Goal: Transaction & Acquisition: Purchase product/service

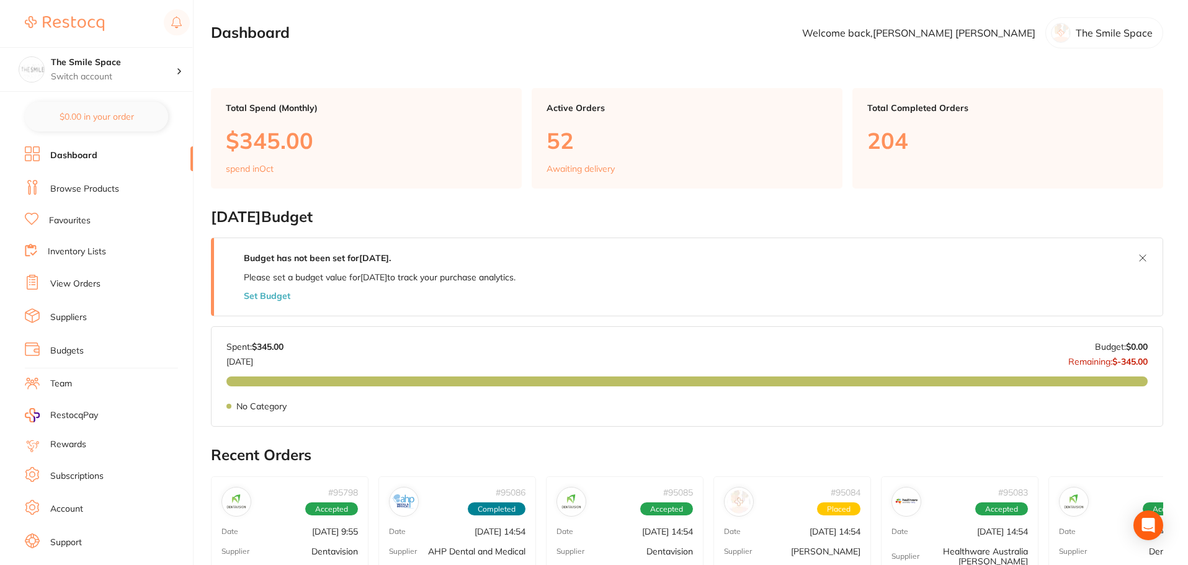
click at [77, 186] on link "Browse Products" at bounding box center [84, 189] width 69 height 12
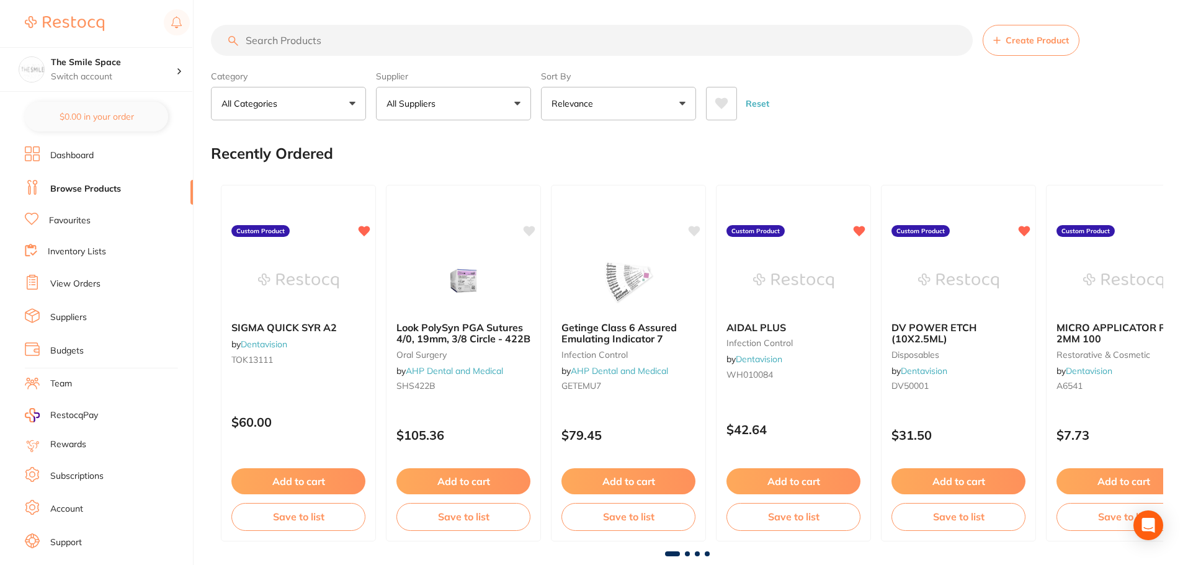
click at [298, 38] on input "search" at bounding box center [592, 40] width 762 height 31
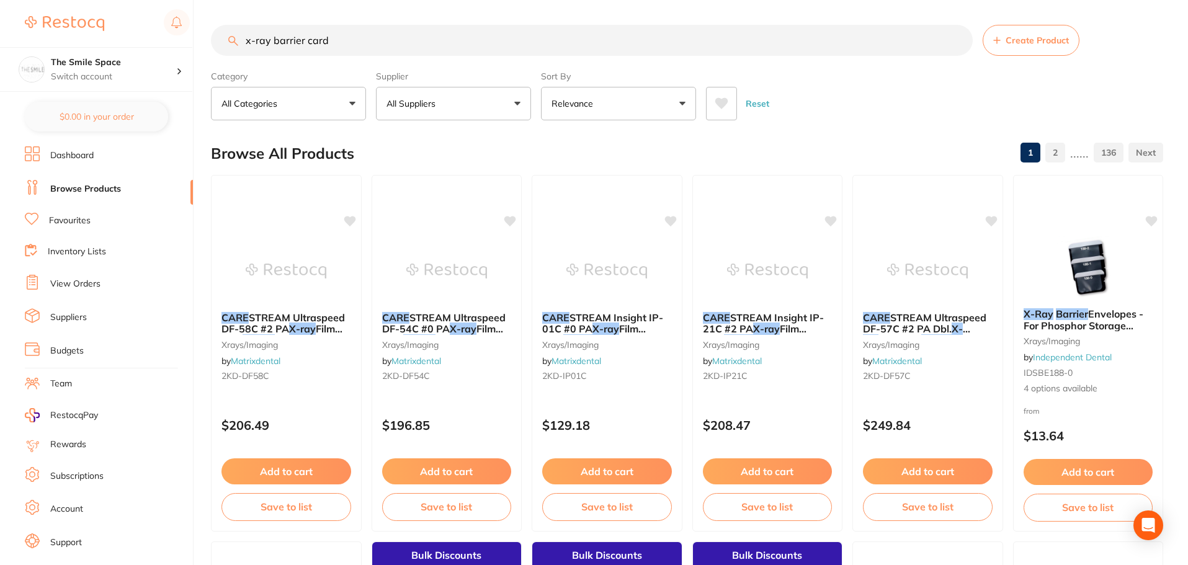
drag, startPoint x: 381, startPoint y: 36, endPoint x: 301, endPoint y: 33, distance: 80.1
click at [295, 38] on input "x-ray barrier card" at bounding box center [592, 40] width 762 height 31
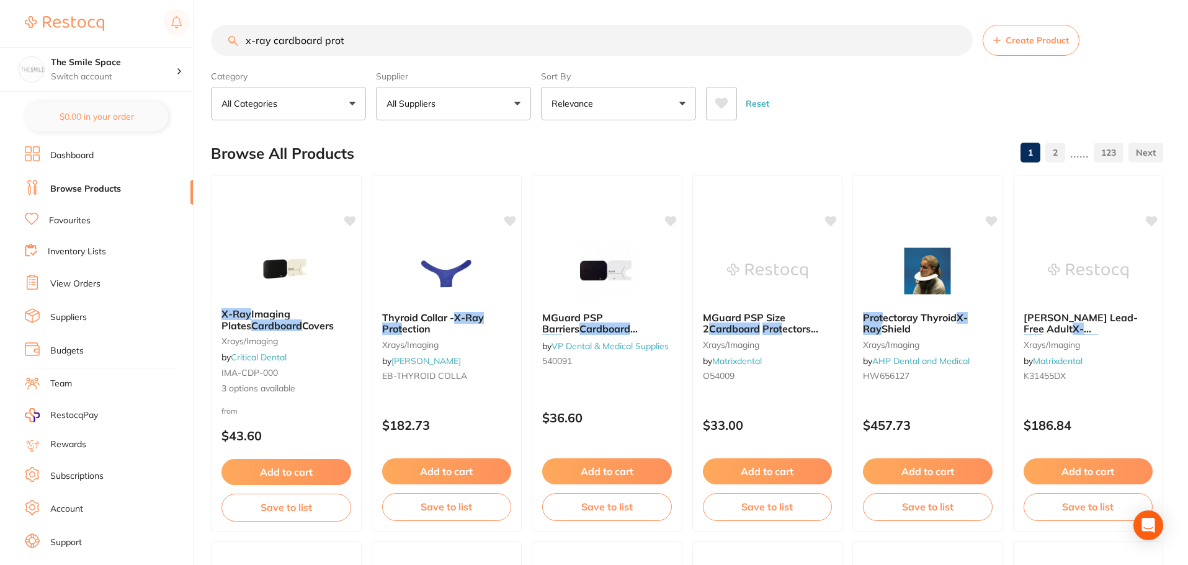
click at [466, 104] on button "All Suppliers" at bounding box center [453, 103] width 155 height 33
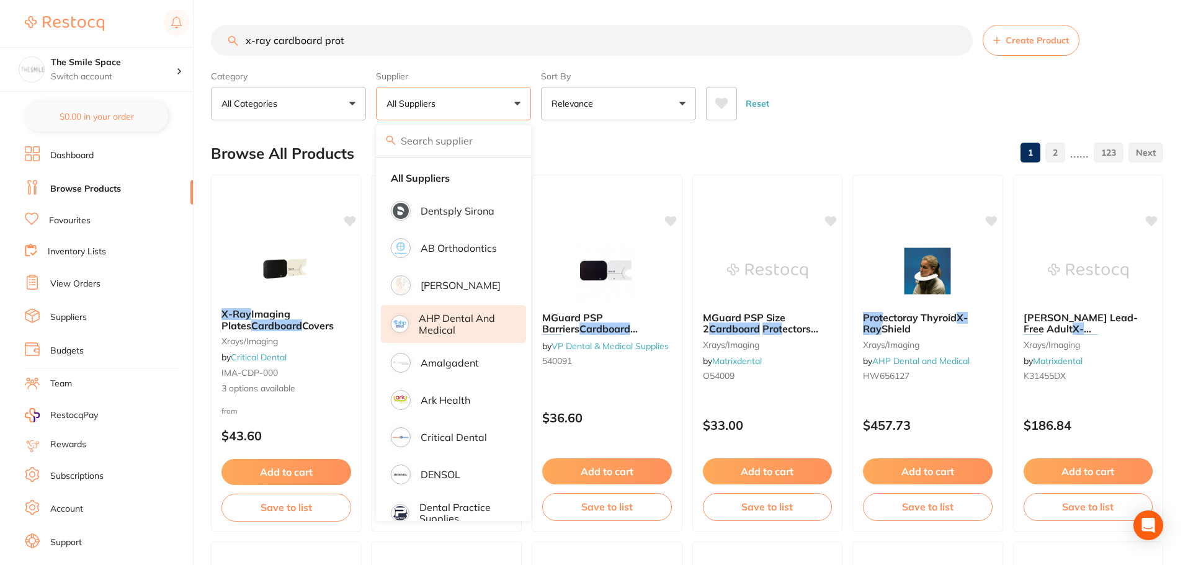
click at [504, 319] on p "AHP Dental and Medical" at bounding box center [464, 324] width 90 height 23
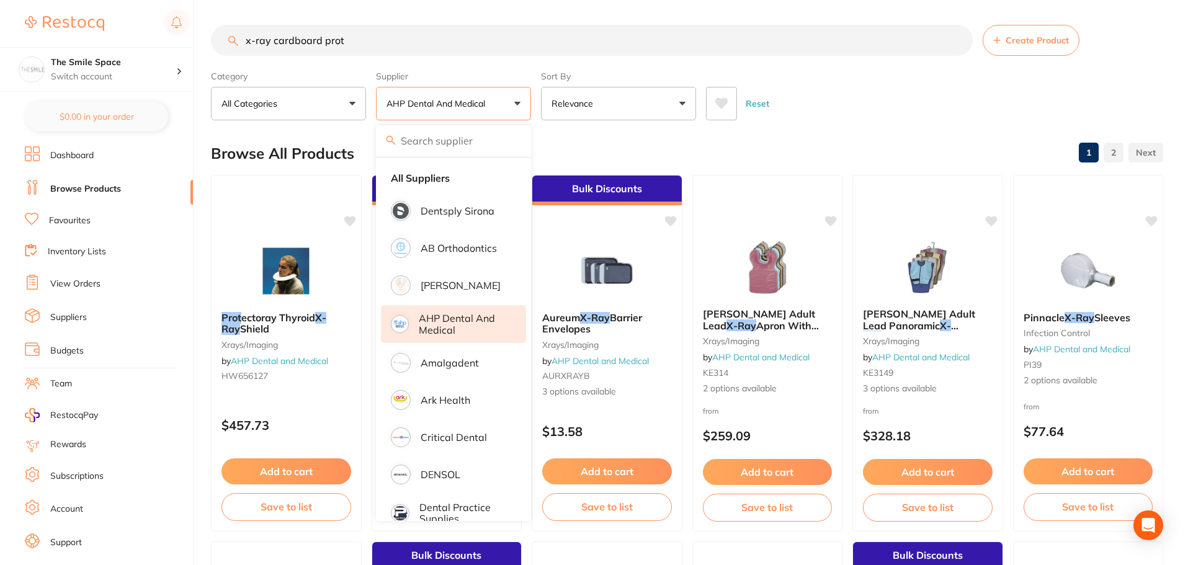
click at [938, 92] on div "Reset" at bounding box center [929, 98] width 447 height 43
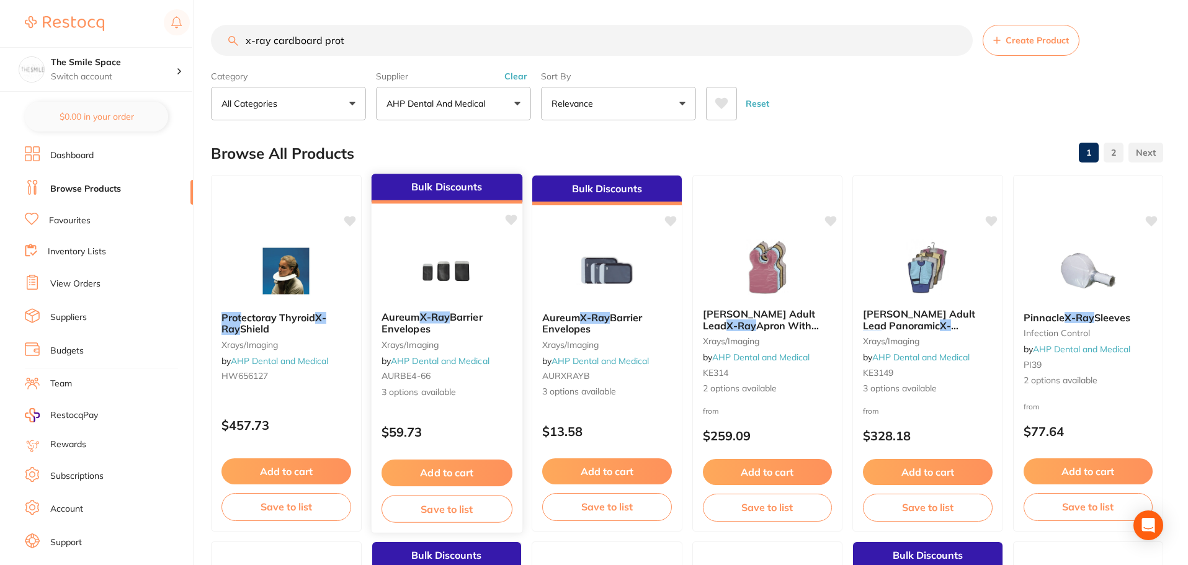
click at [418, 385] on div "Aureum X-Ray Barrier Envelopes xrays/imaging by AHP Dental and Medical AURBE4-6…" at bounding box center [446, 354] width 151 height 107
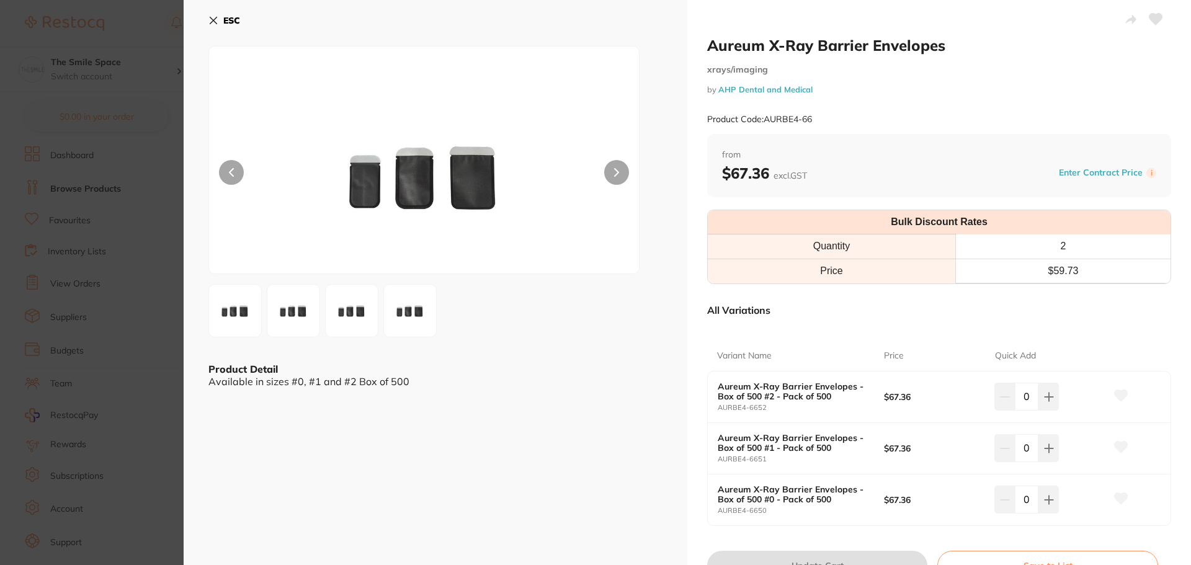
click at [78, 260] on section "Aureum X-Ray Barrier Envelopes xrays/imaging by AHP Dental and Medical Product …" at bounding box center [595, 282] width 1191 height 565
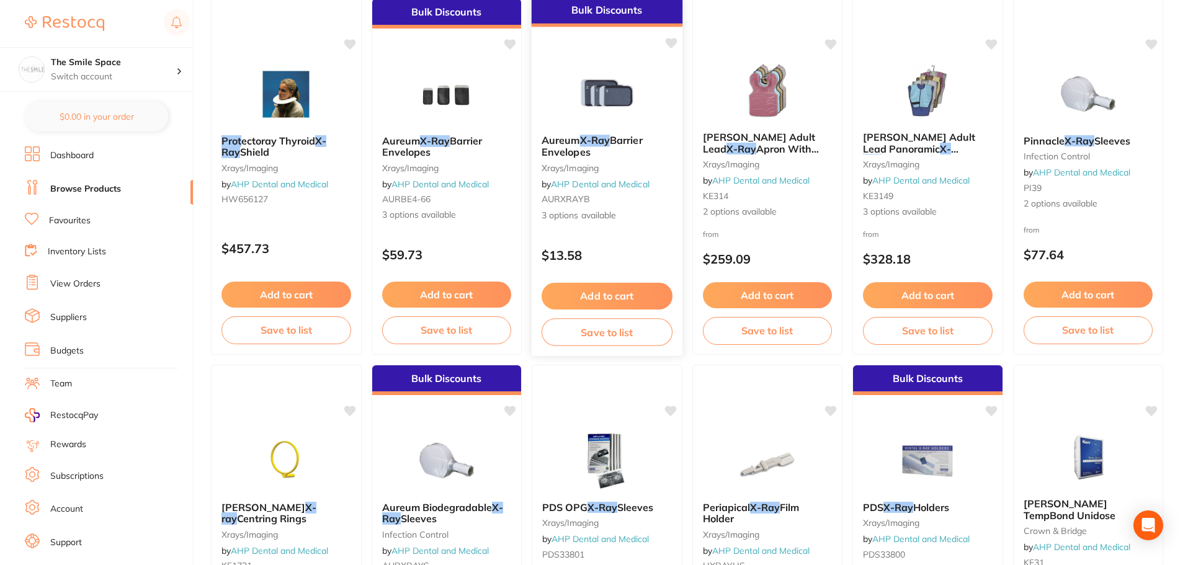
scroll to position [68, 0]
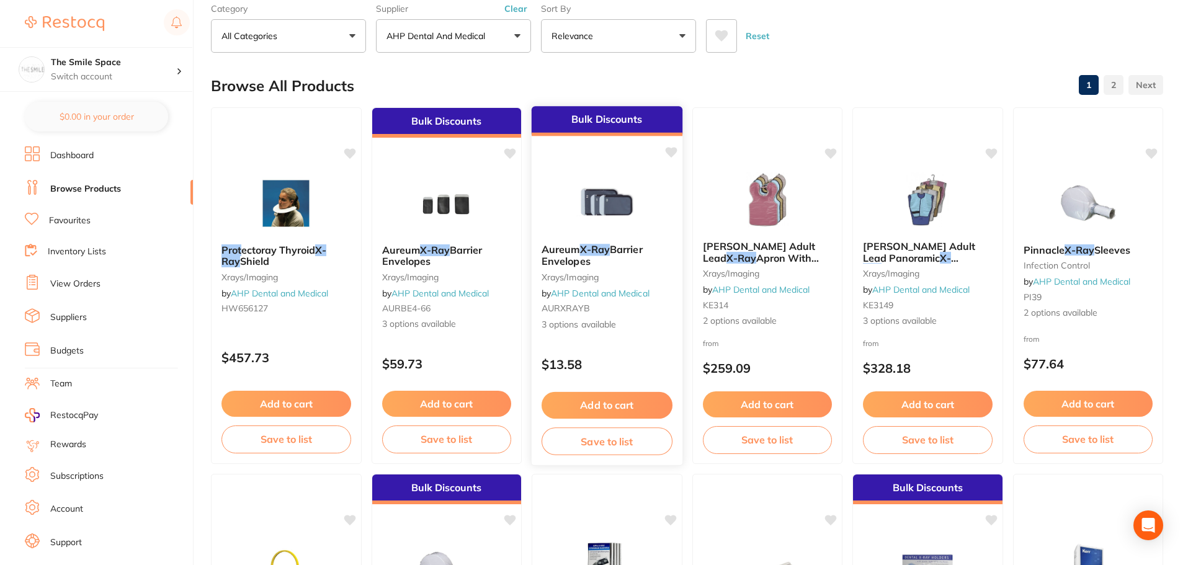
click at [584, 301] on div "Aureum X-Ray Barrier Envelopes xrays/imaging by AHP Dental and Medical AURXRAYB…" at bounding box center [607, 287] width 151 height 107
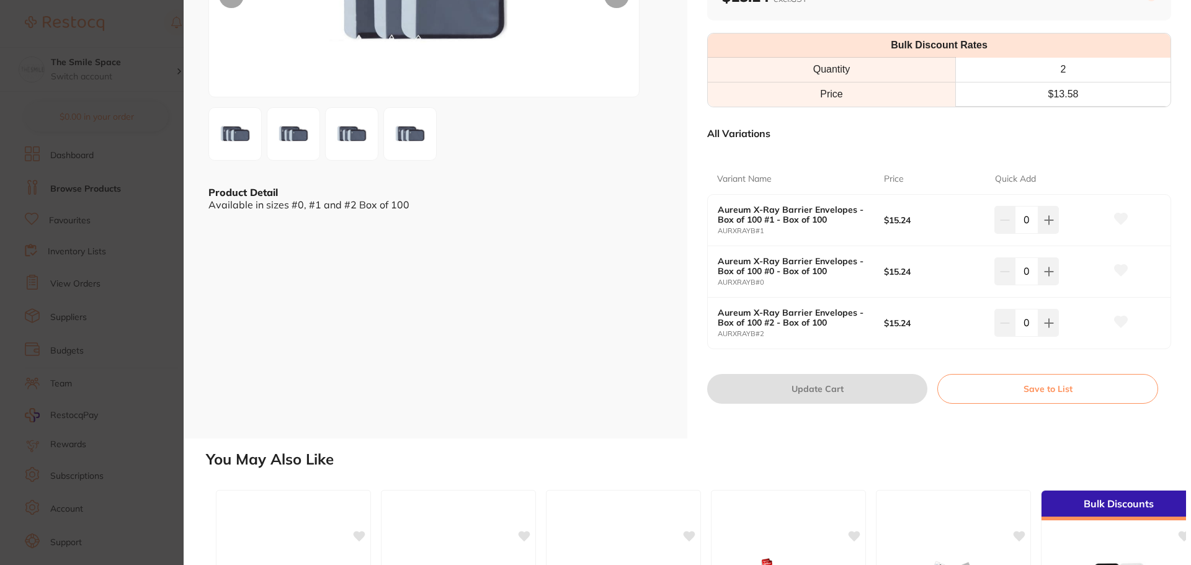
scroll to position [186, 0]
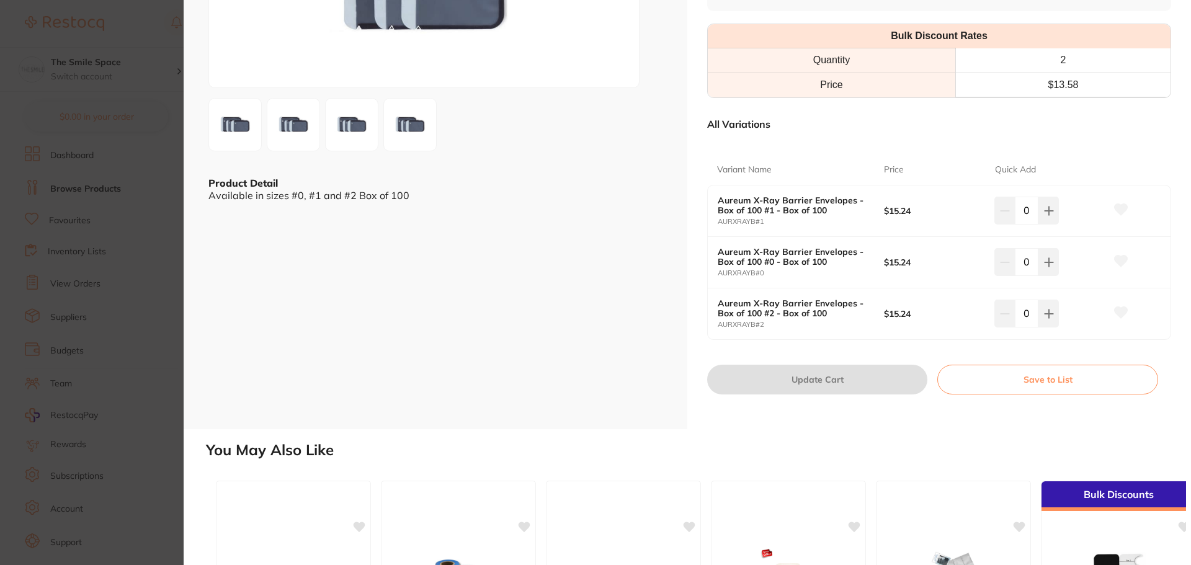
click at [155, 194] on section "Aureum X-Ray Barrier Envelopes xrays/imaging by AHP Dental and Medical Product …" at bounding box center [595, 282] width 1191 height 565
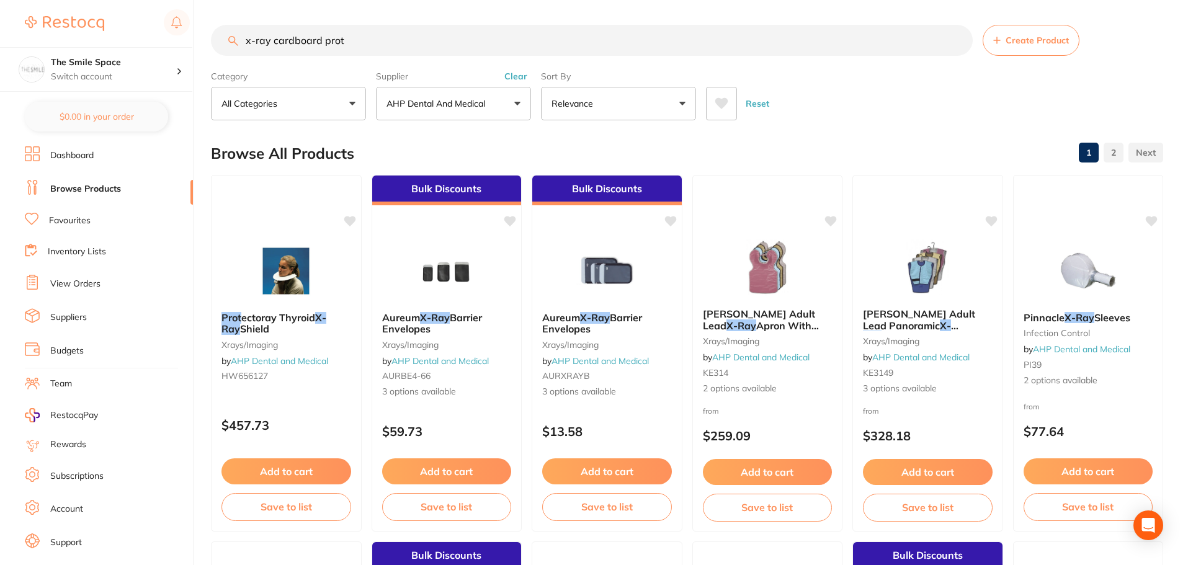
drag, startPoint x: 404, startPoint y: 44, endPoint x: 0, endPoint y: -3, distance: 406.5
click at [0, 0] on html "$24.70 The Smile Space Switch account The Smile Space $0.00 in your order Dashb…" at bounding box center [594, 282] width 1188 height 565
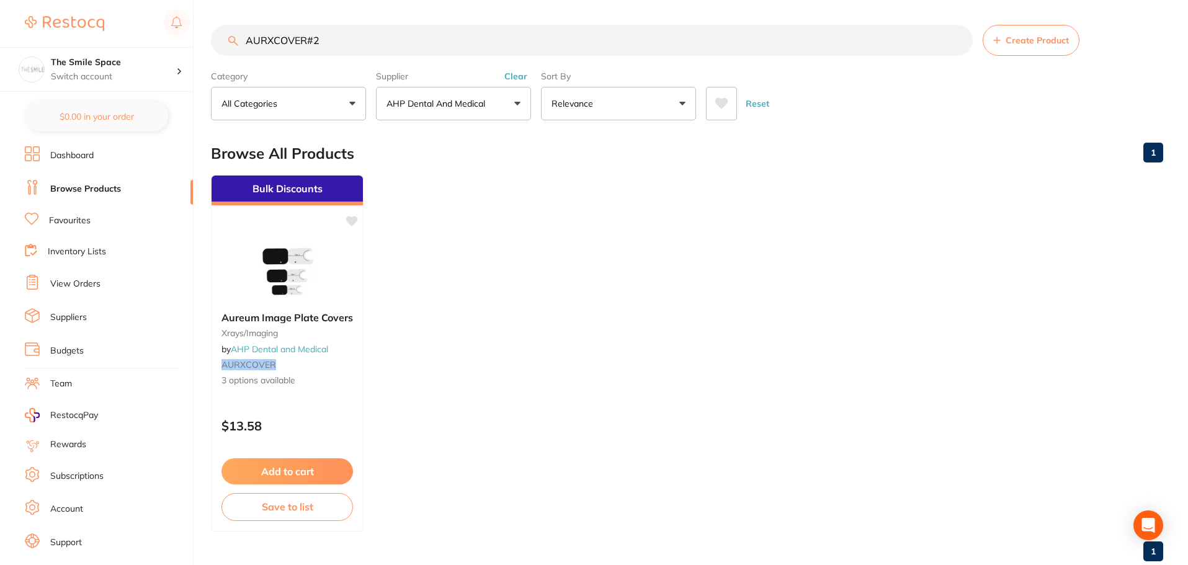
type input "AURXCOVER#2"
click at [254, 385] on span "3 options available" at bounding box center [287, 381] width 133 height 12
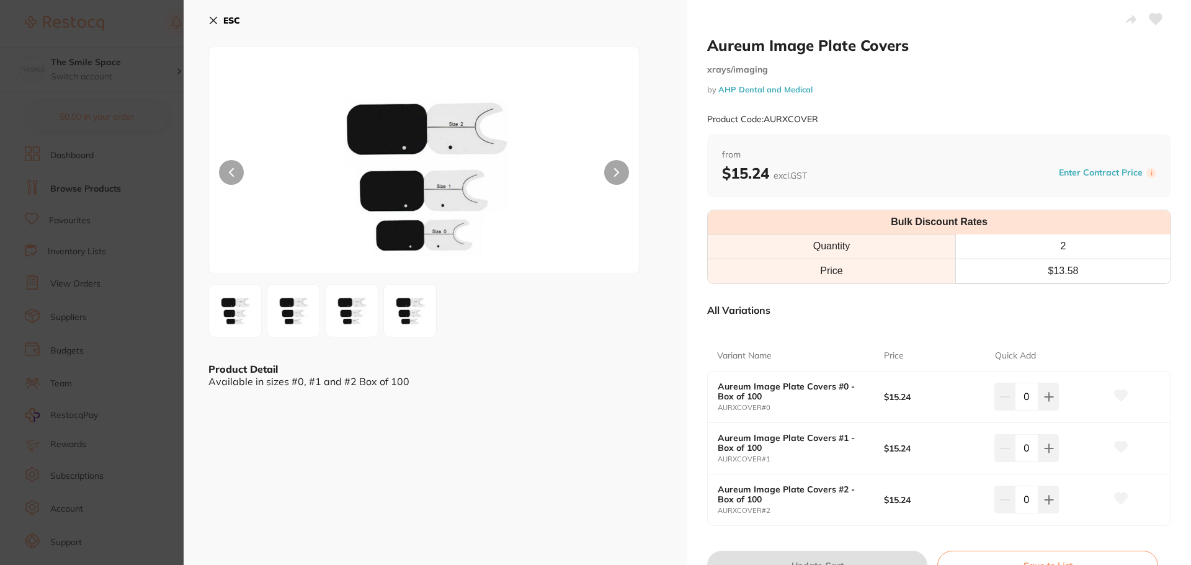
scroll to position [62, 0]
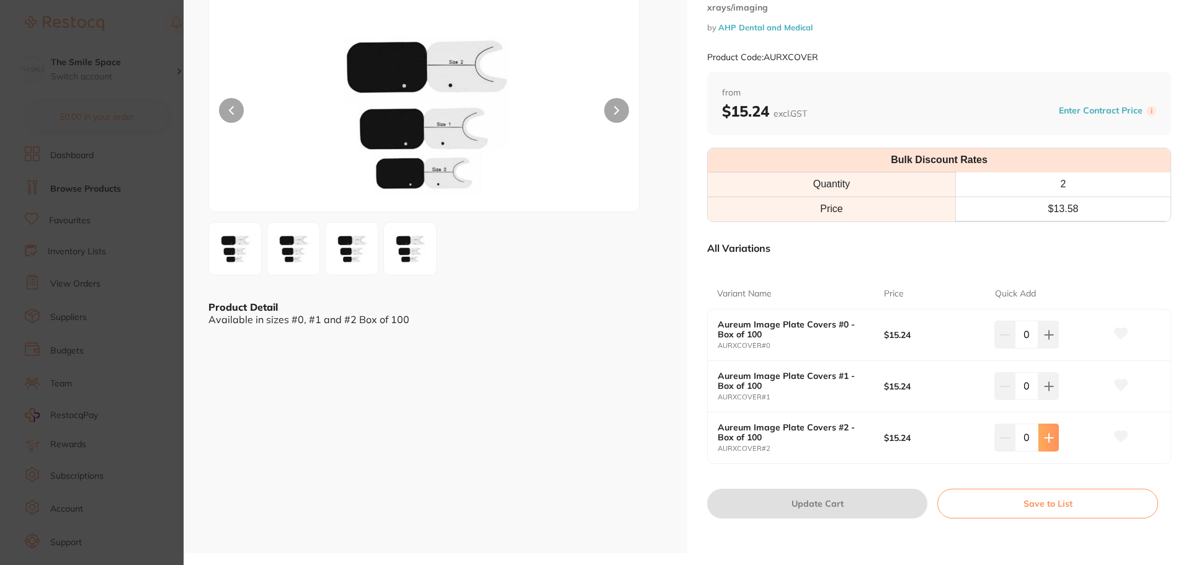
click at [1056, 438] on button at bounding box center [1048, 437] width 20 height 27
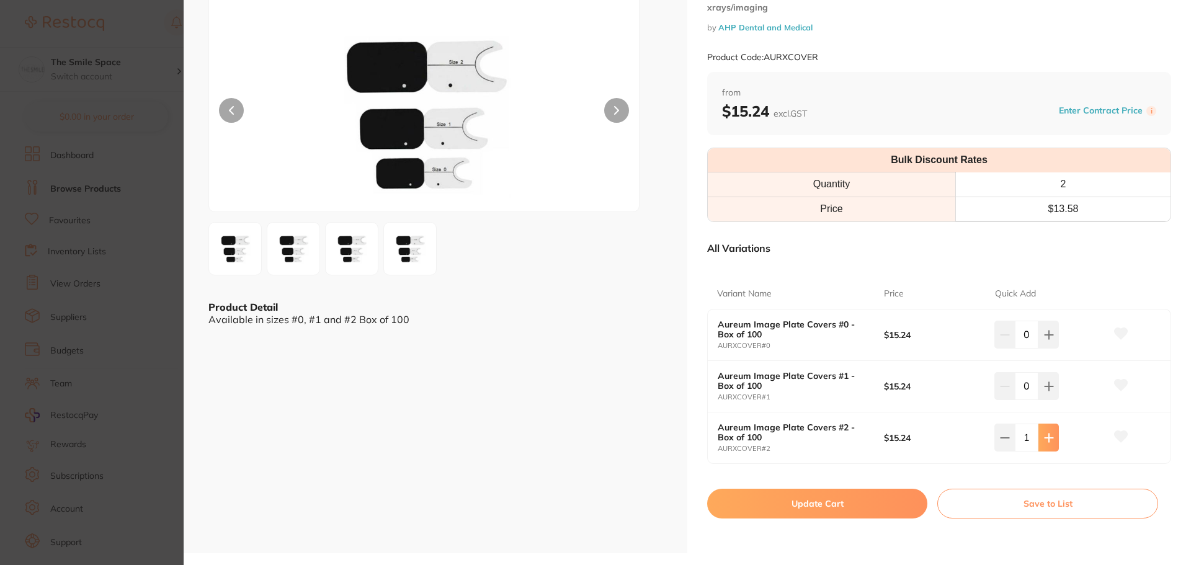
click at [1056, 438] on button at bounding box center [1048, 437] width 20 height 27
type input "3"
click at [798, 502] on button "Update Cart" at bounding box center [817, 504] width 220 height 30
checkbox input "false"
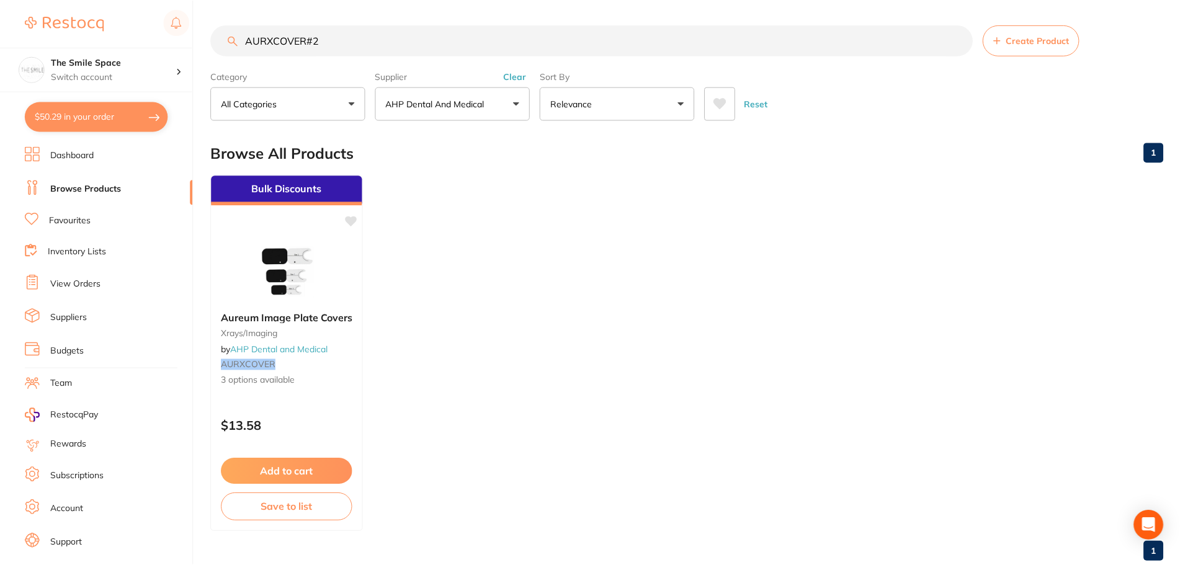
scroll to position [1, 0]
